Goal: Find specific page/section: Find specific page/section

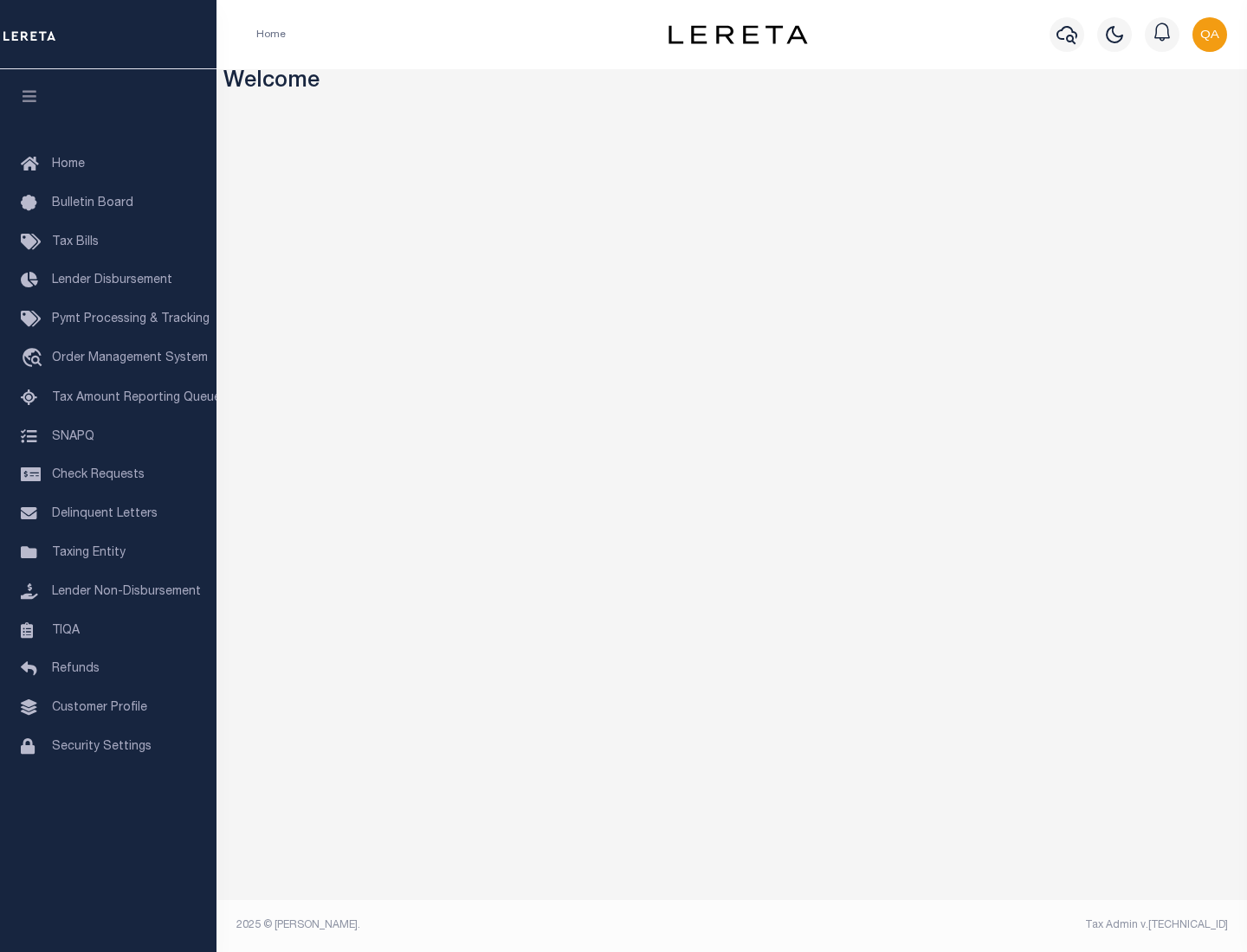
click at [108, 630] on link "TIQA" at bounding box center [108, 631] width 217 height 39
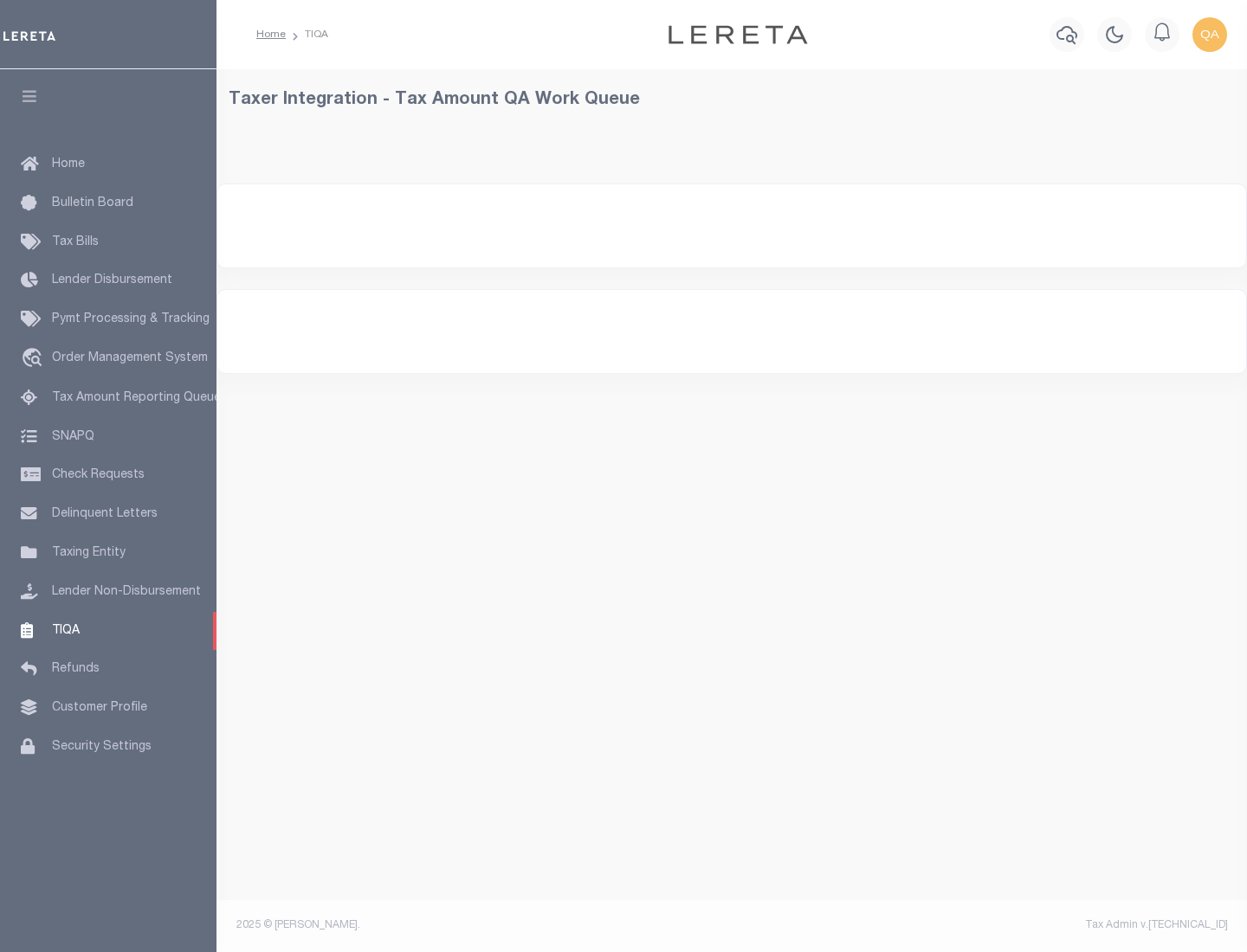
select select "200"
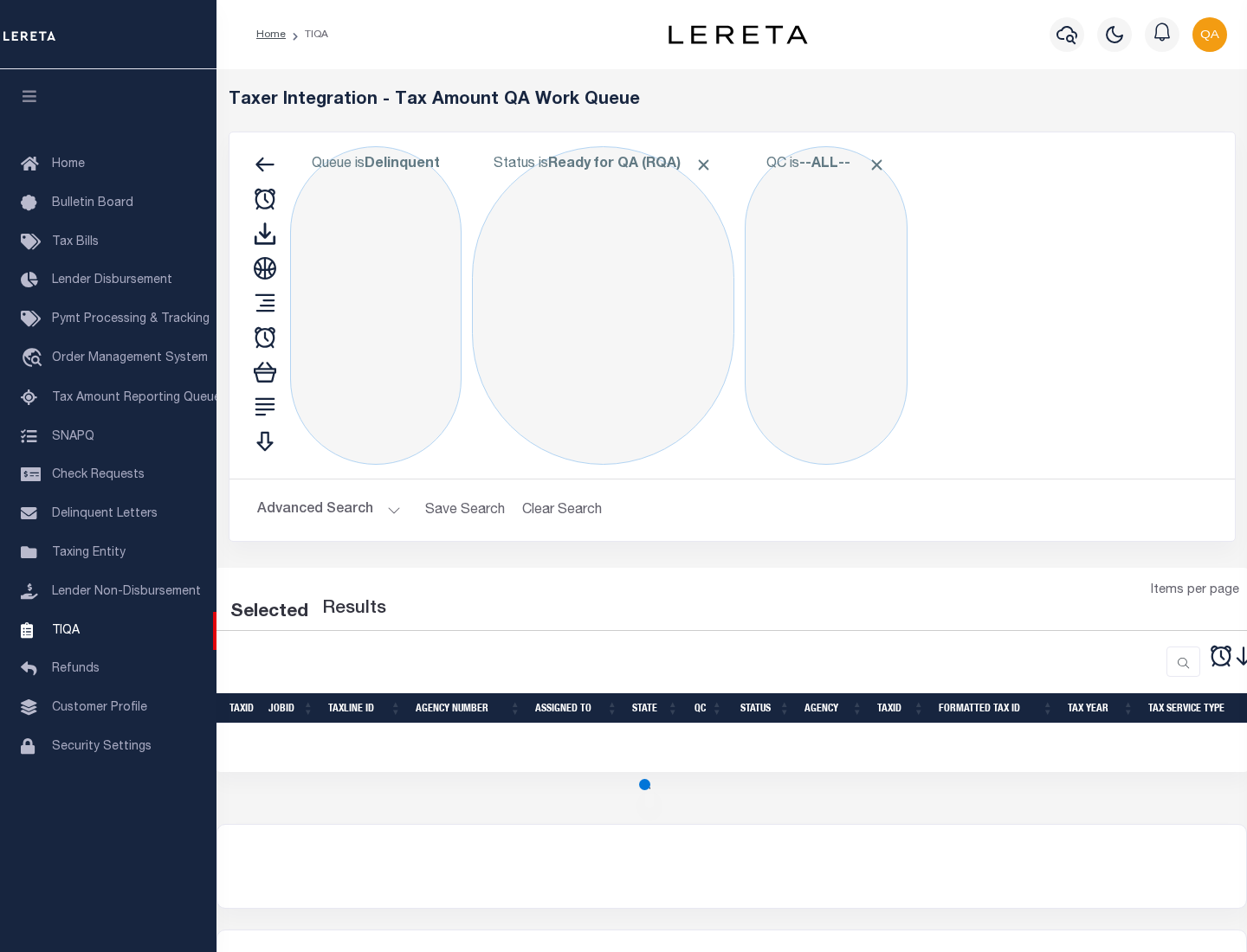
select select "200"
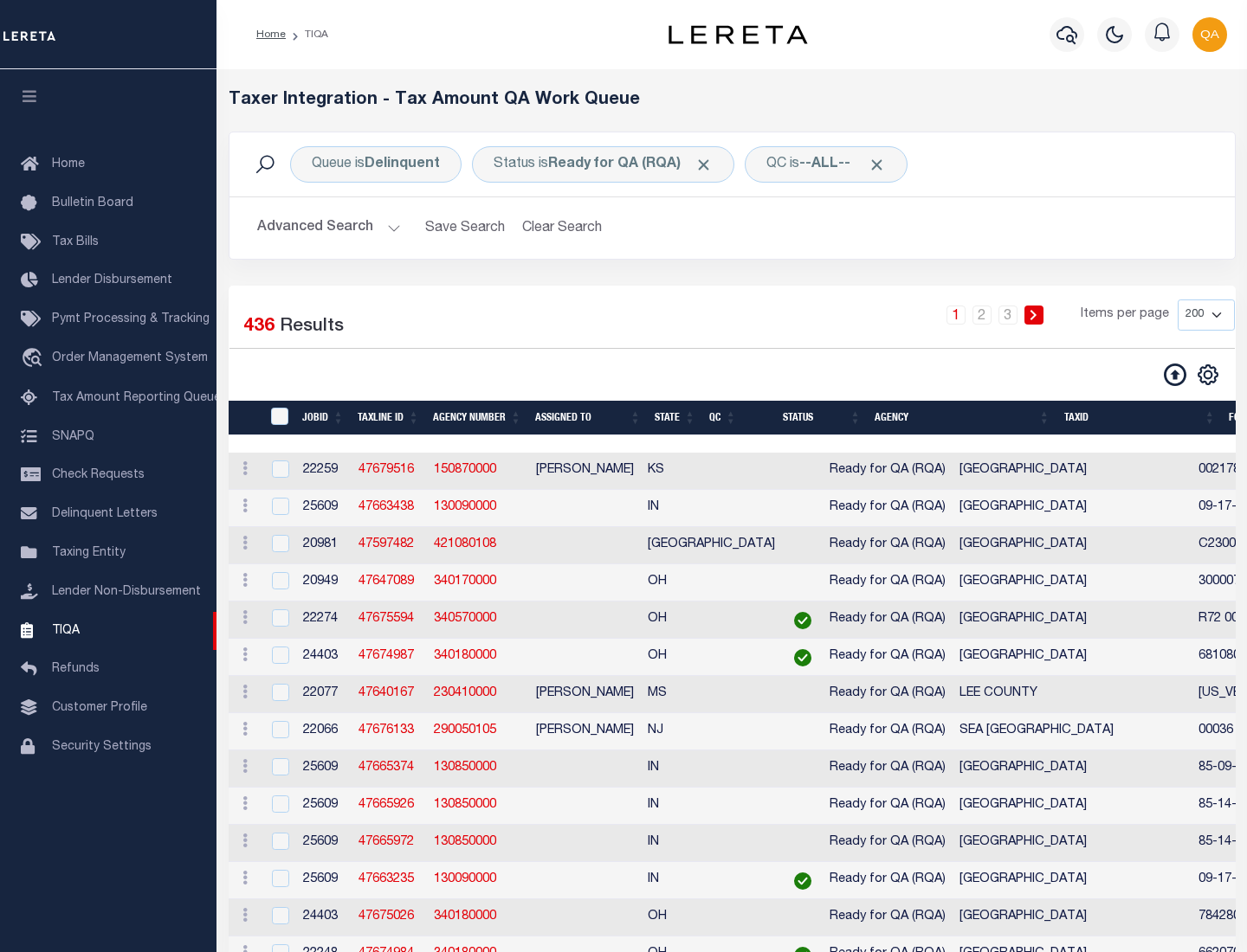
click at [709, 165] on span "Click to Remove" at bounding box center [704, 165] width 18 height 18
